Goal: Obtain resource: Obtain resource

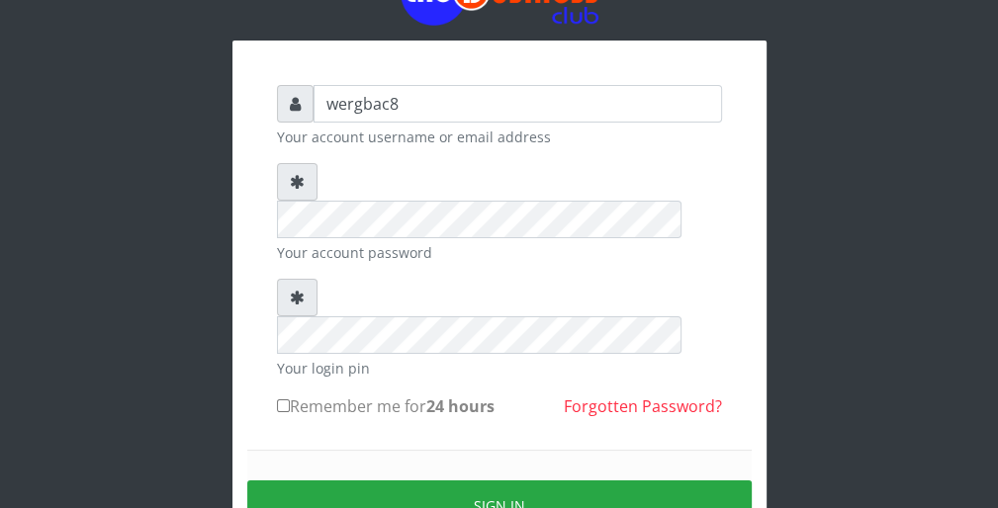
scroll to position [119, 0]
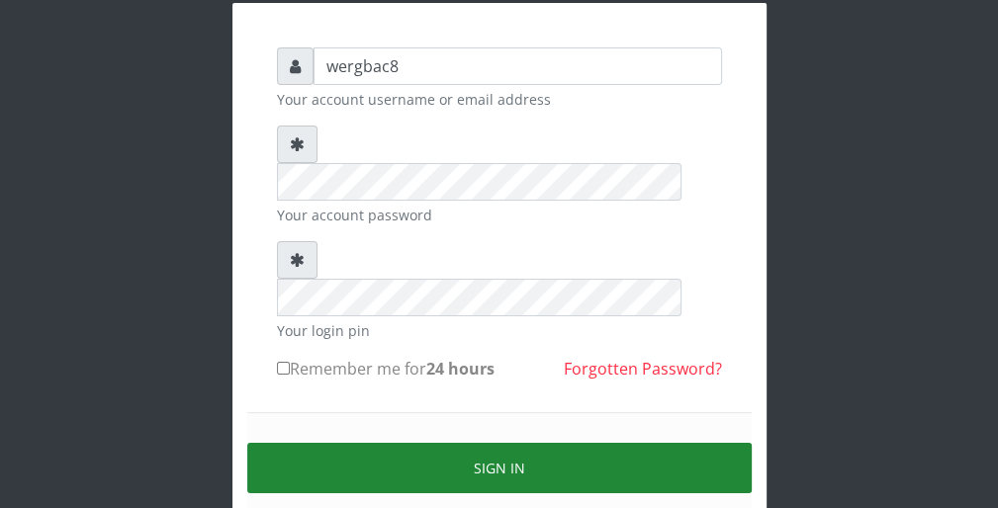
click at [551, 443] on button "Sign in" at bounding box center [499, 468] width 504 height 50
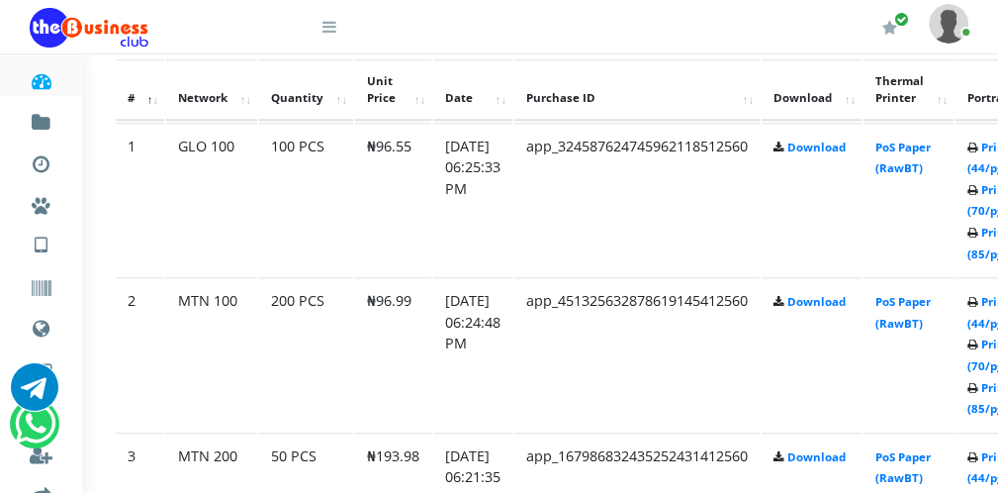
scroll to position [1081, 40]
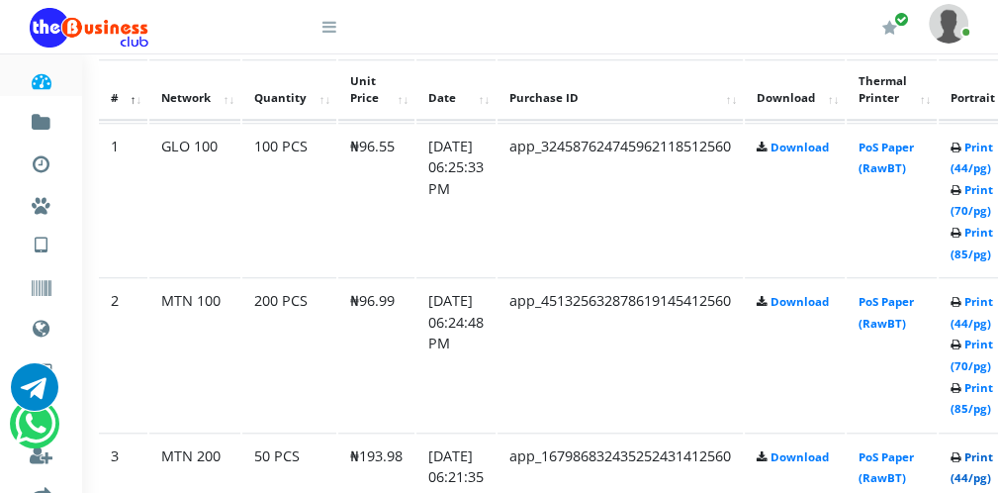
click at [979, 469] on link "Print (44/pg)" at bounding box center [972, 467] width 43 height 37
click at [980, 319] on link "Print (44/pg)" at bounding box center [972, 312] width 43 height 37
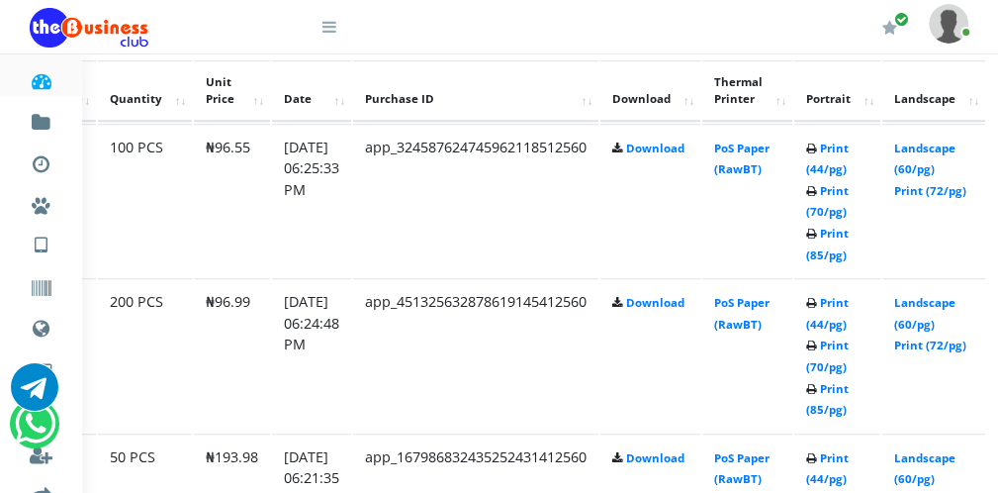
scroll to position [1080, 198]
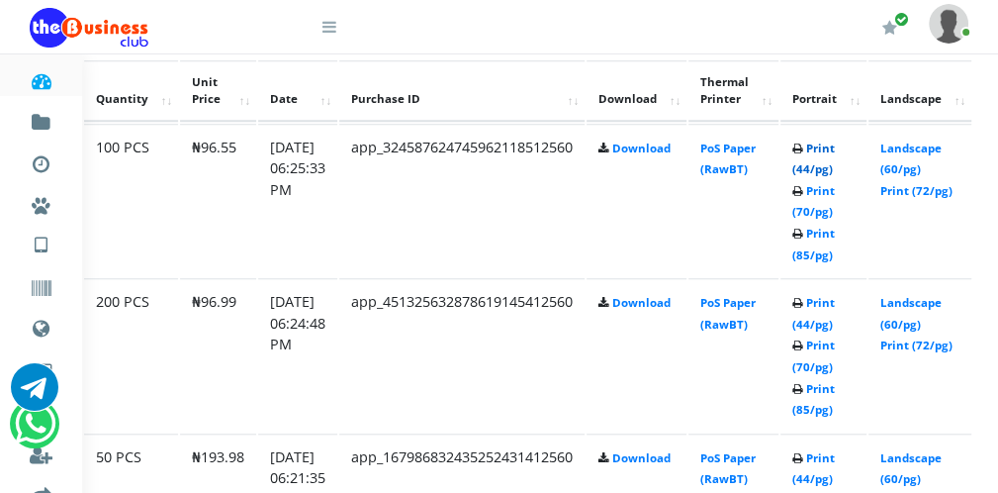
click at [812, 165] on link "Print (44/pg)" at bounding box center [813, 158] width 43 height 37
